Goal: Information Seeking & Learning: Learn about a topic

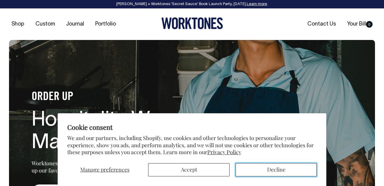
click at [260, 165] on button "Decline" at bounding box center [275, 169] width 81 height 13
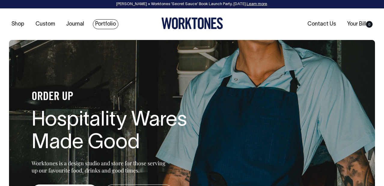
click at [105, 27] on link "Portfolio" at bounding box center [106, 24] width 26 height 10
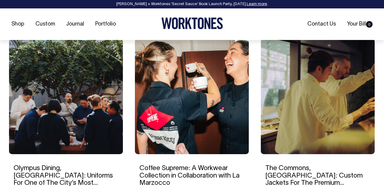
scroll to position [399, 0]
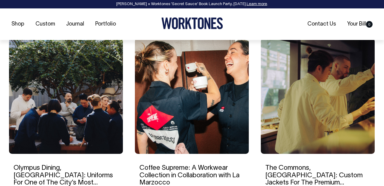
click at [285, 112] on img at bounding box center [318, 96] width 114 height 116
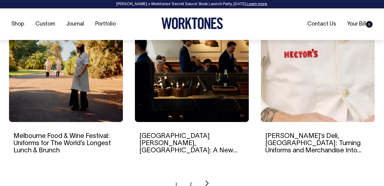
scroll to position [600, 0]
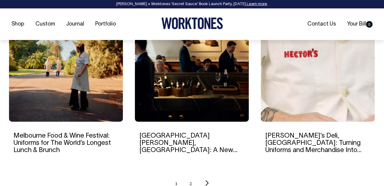
click at [173, 97] on img at bounding box center [192, 64] width 114 height 116
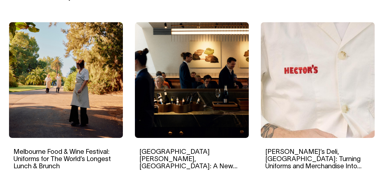
click at [313, 104] on img at bounding box center [318, 80] width 114 height 116
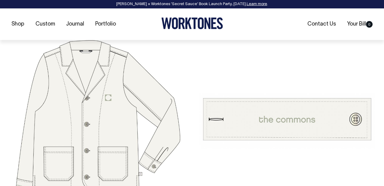
scroll to position [1601, 0]
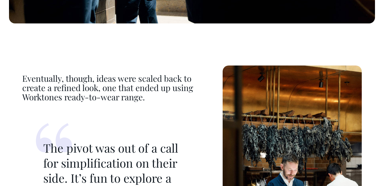
scroll to position [1648, 0]
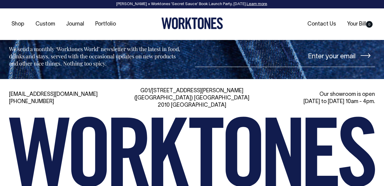
scroll to position [3158, 0]
